Goal: Check status: Check status

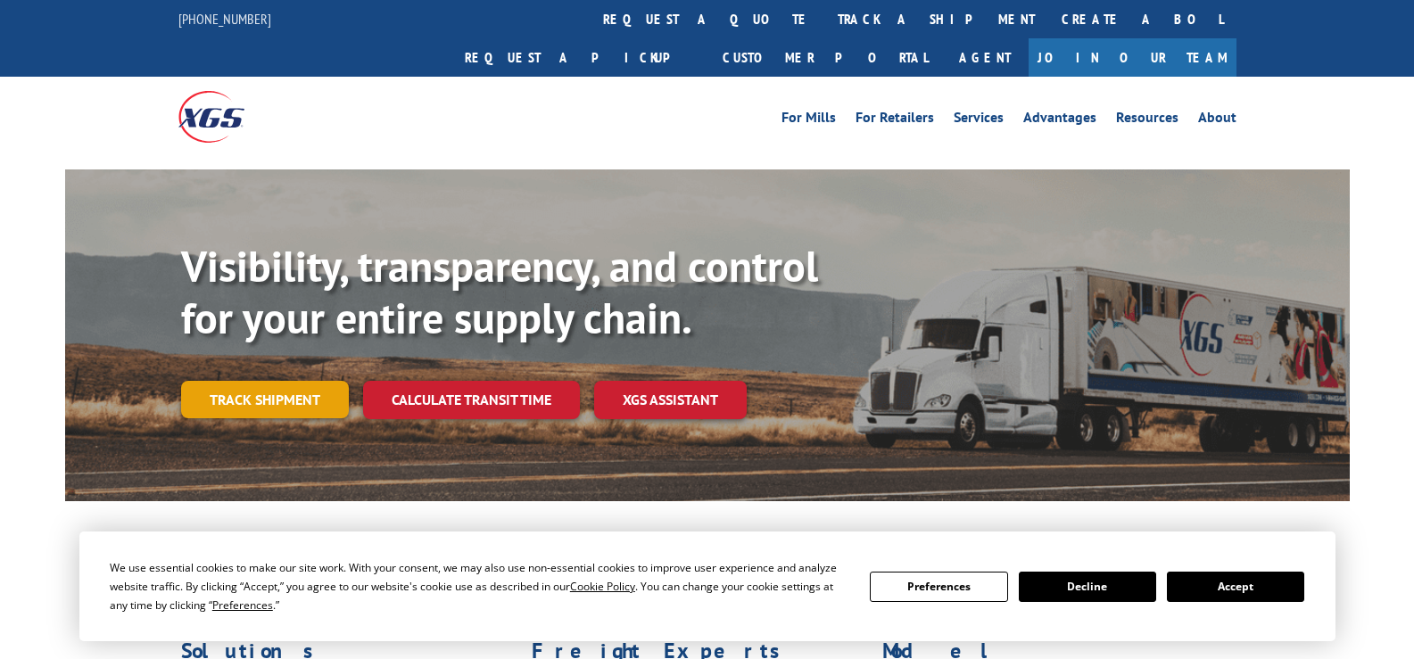
click at [259, 381] on link "Track shipment" at bounding box center [265, 399] width 168 height 37
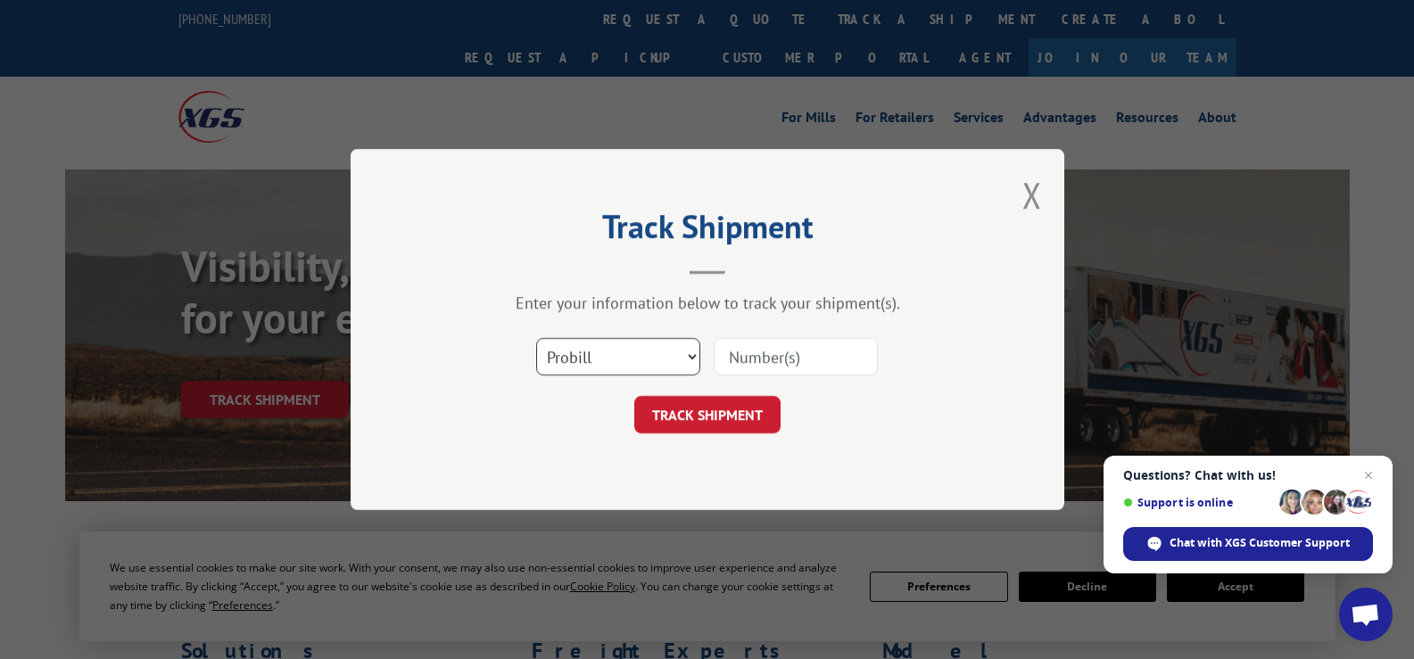
click at [693, 355] on select "Select category... Probill BOL PO" at bounding box center [618, 356] width 164 height 37
select select "bol"
click at [536, 338] on select "Select category... Probill BOL PO" at bounding box center [618, 356] width 164 height 37
click at [748, 363] on input at bounding box center [796, 356] width 164 height 37
type input "527700681"
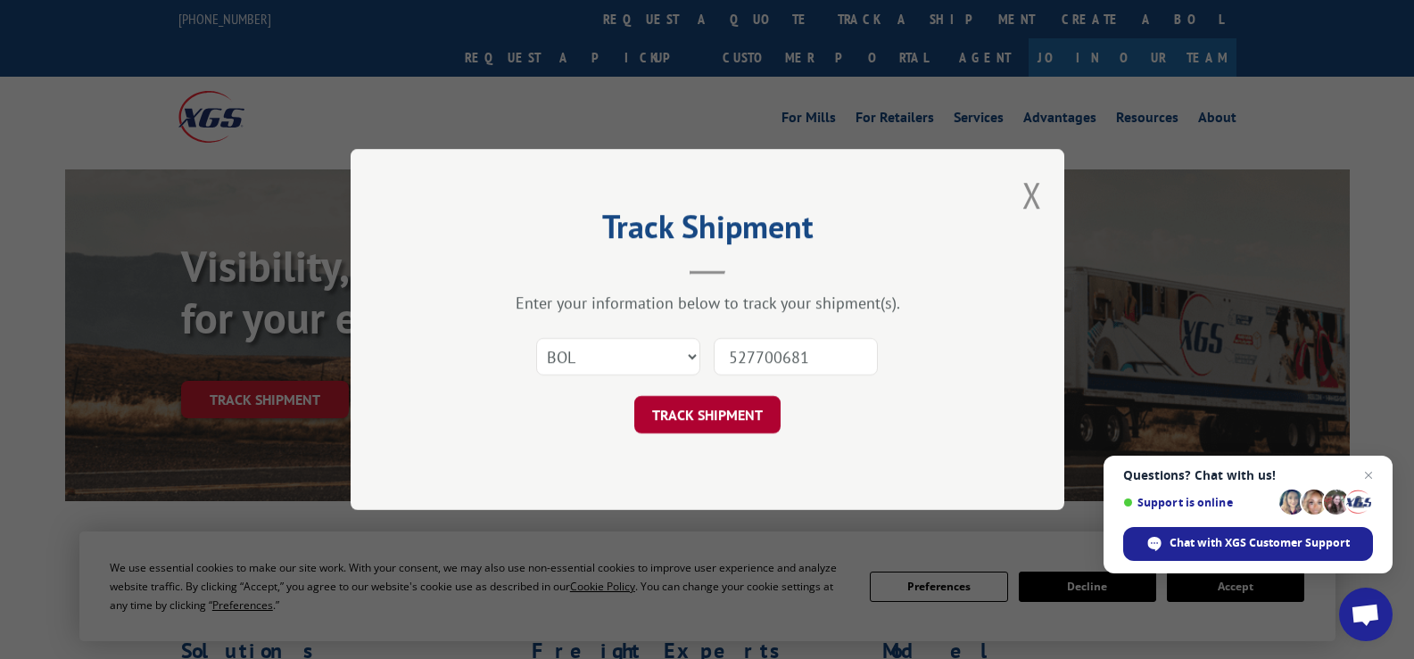
click at [746, 426] on button "TRACK SHIPMENT" at bounding box center [707, 414] width 146 height 37
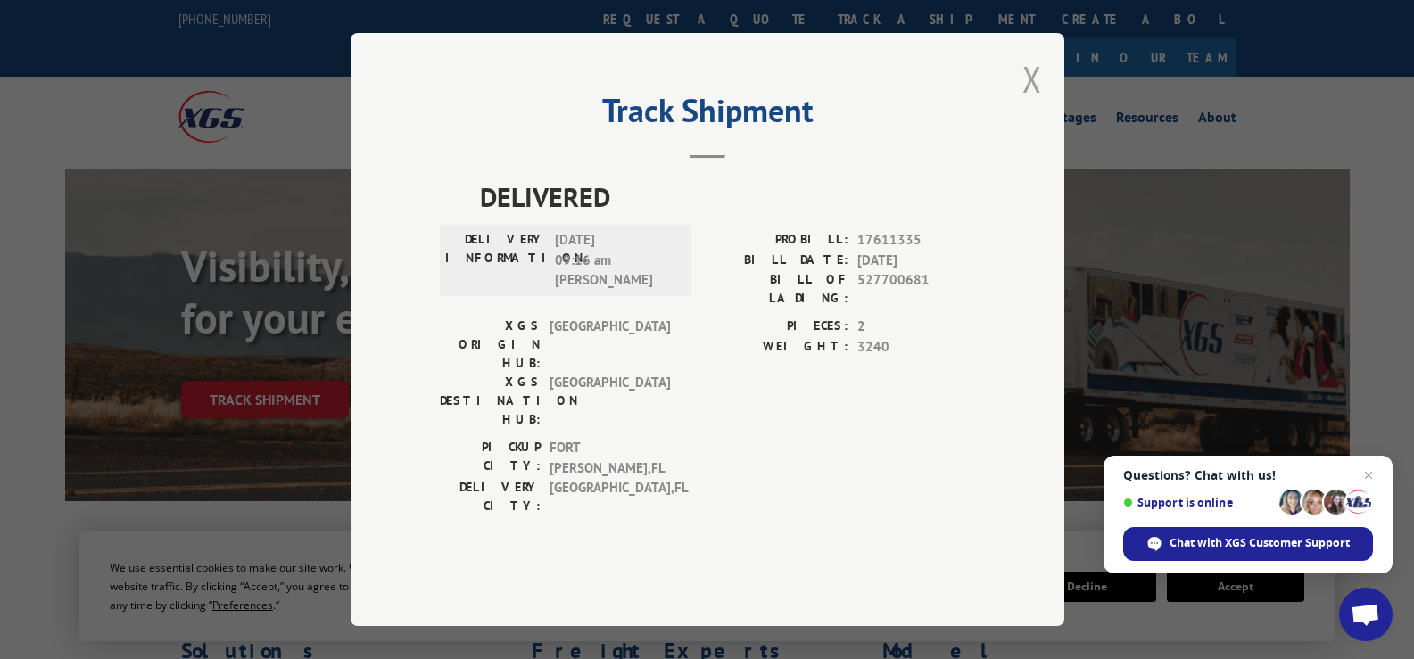
click at [1037, 103] on button "Close modal" at bounding box center [1032, 78] width 20 height 47
